Goal: Task Accomplishment & Management: Manage account settings

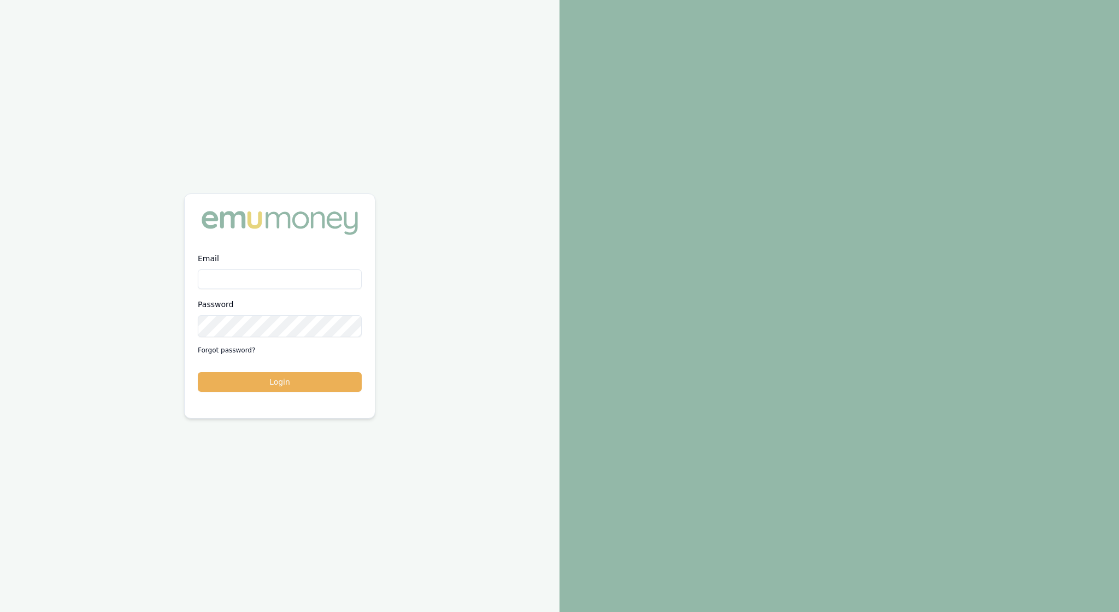
type input "rachael.connors@emumoney.com.au"
click at [283, 385] on button "Login" at bounding box center [280, 382] width 164 height 20
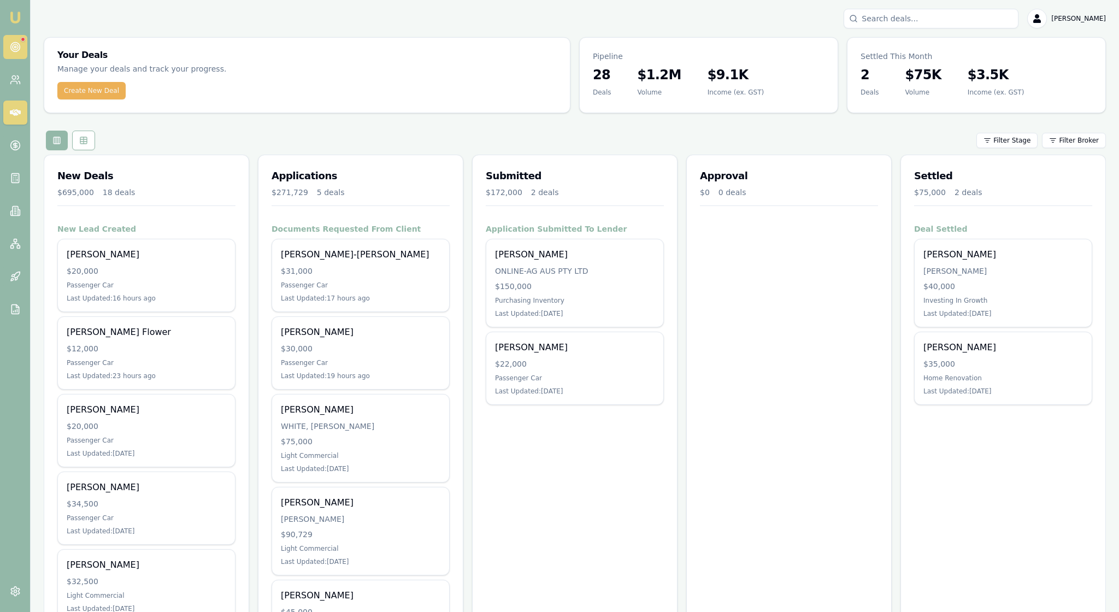
click at [20, 47] on icon at bounding box center [15, 47] width 11 height 11
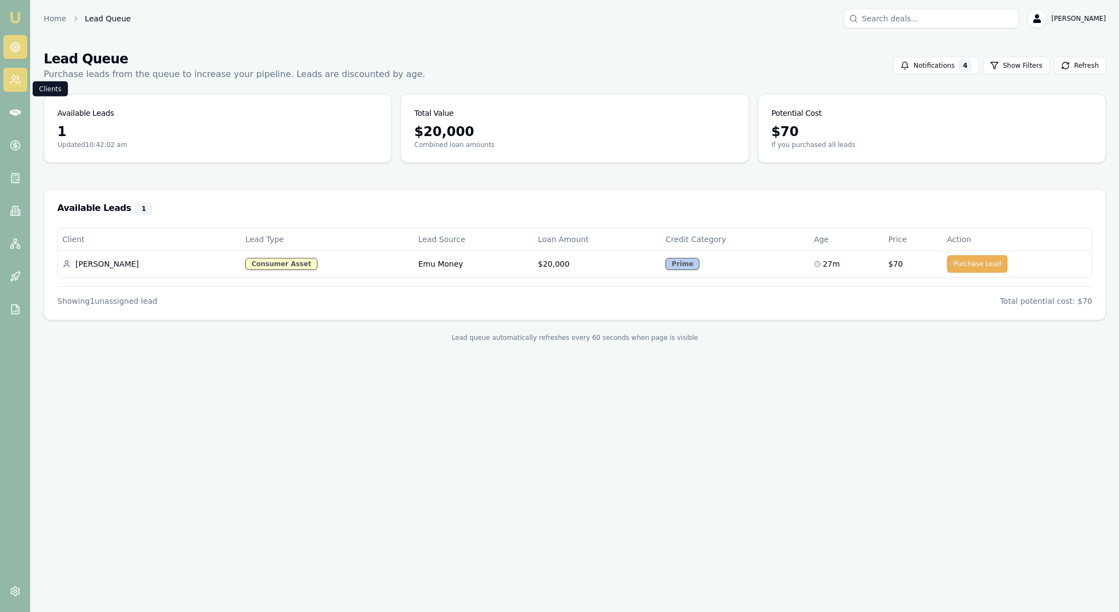
click at [16, 85] on icon at bounding box center [15, 79] width 11 height 11
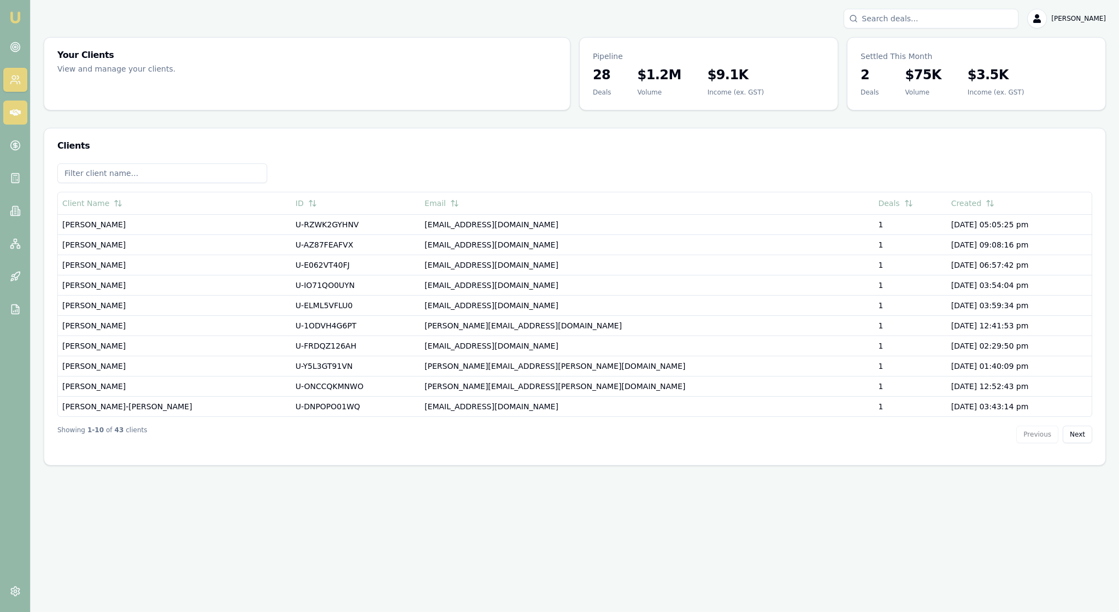
click at [14, 116] on icon at bounding box center [15, 112] width 11 height 7
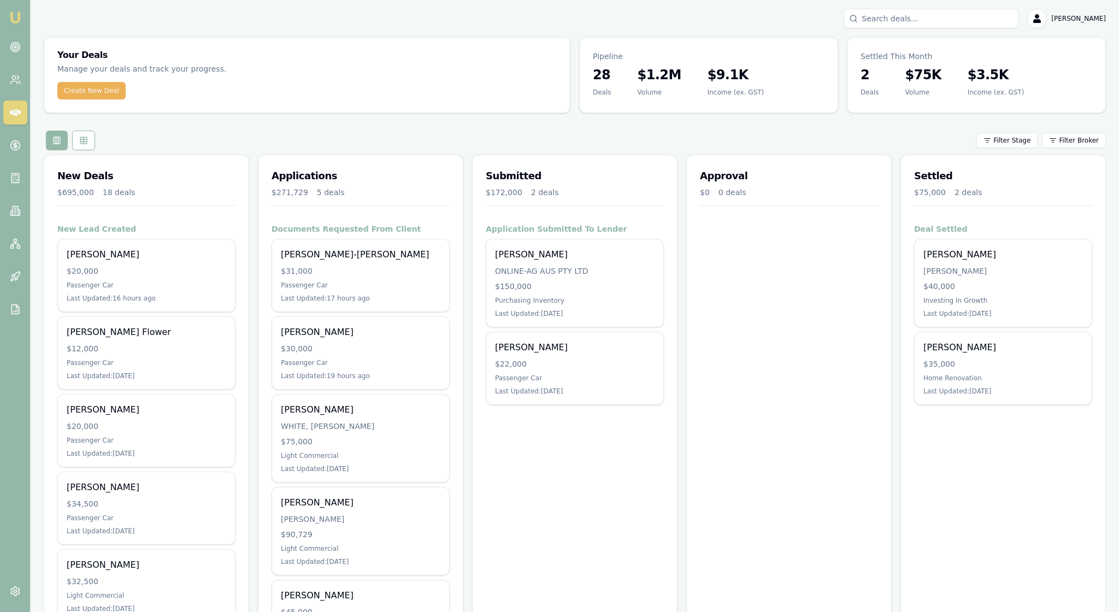
click at [19, 21] on img at bounding box center [15, 17] width 13 height 13
